Goal: Information Seeking & Learning: Check status

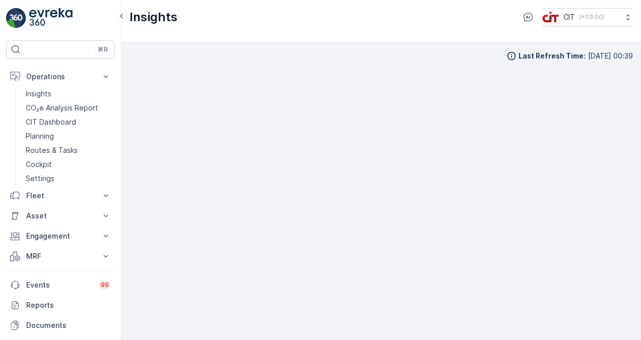
scroll to position [7, 0]
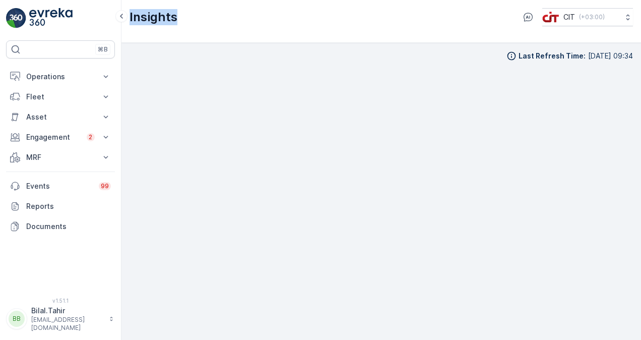
drag, startPoint x: 177, startPoint y: 22, endPoint x: 128, endPoint y: 21, distance: 48.4
click at [128, 21] on div "Insights CIT ( +03:00 )" at bounding box center [381, 21] width 520 height 43
drag, startPoint x: 128, startPoint y: 21, endPoint x: 258, endPoint y: 41, distance: 131.0
click at [258, 41] on div "Insights CIT ( +03:00 )" at bounding box center [381, 21] width 520 height 43
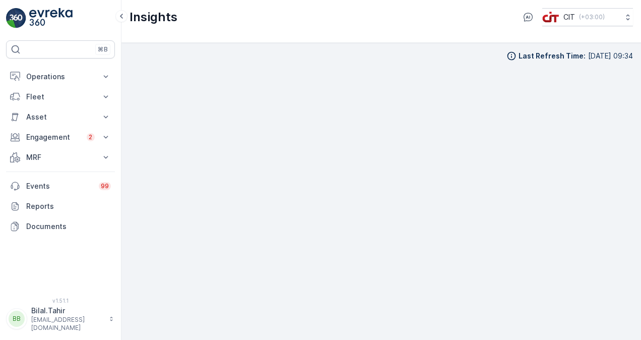
scroll to position [7, 0]
click at [402, 44] on div "Last Refresh Time : 07.10.2025 09:34" at bounding box center [380, 49] width 503 height 10
